Goal: Task Accomplishment & Management: Use online tool/utility

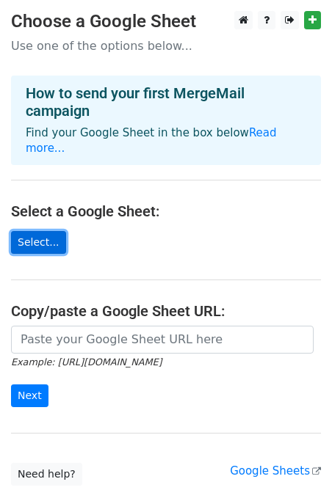
click at [38, 231] on link "Select..." at bounding box center [38, 242] width 55 height 23
click at [26, 231] on link "Select..." at bounding box center [38, 242] width 55 height 23
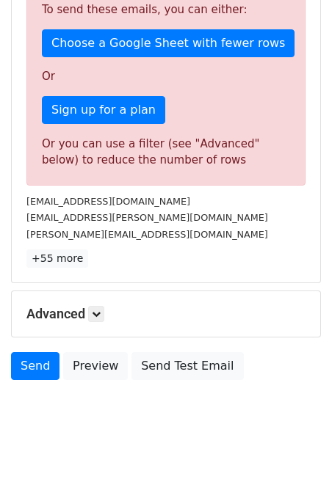
scroll to position [425, 0]
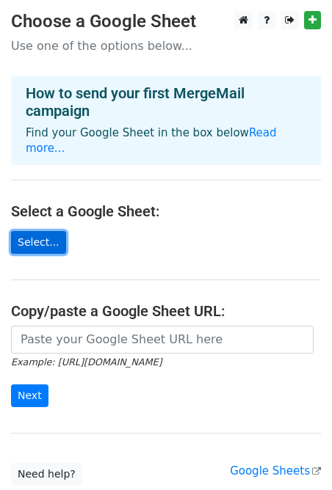
click at [47, 231] on link "Select..." at bounding box center [38, 242] width 55 height 23
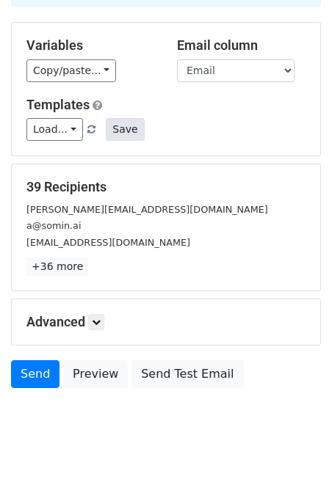
scroll to position [138, 0]
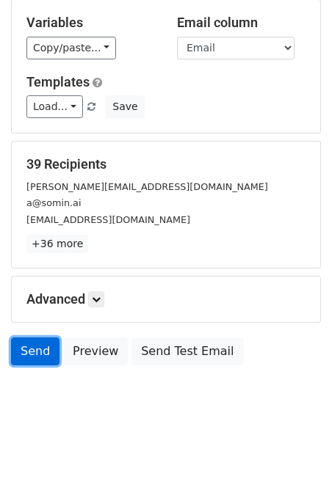
click at [32, 352] on link "Send" at bounding box center [35, 352] width 48 height 28
